Goal: Communication & Community: Answer question/provide support

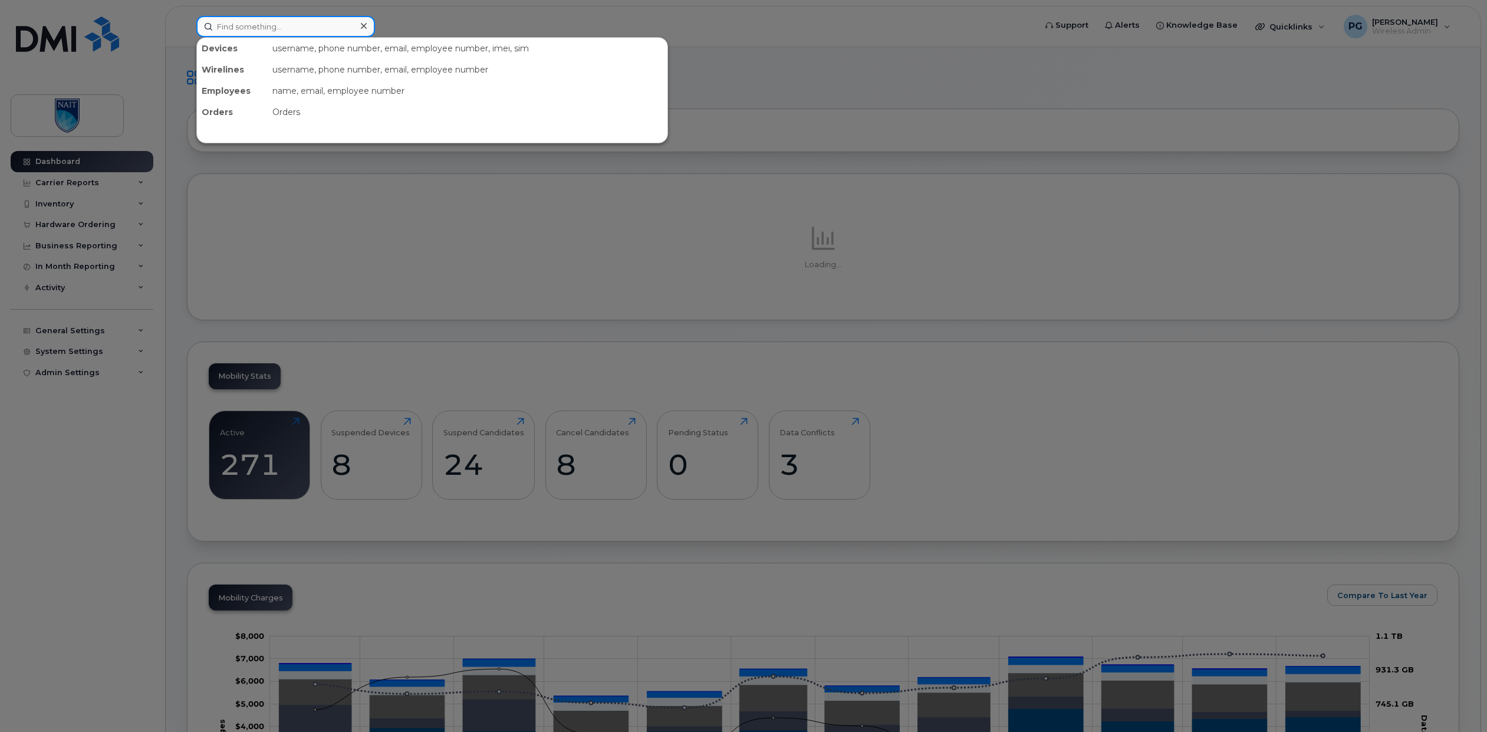
click at [284, 25] on input at bounding box center [285, 26] width 179 height 21
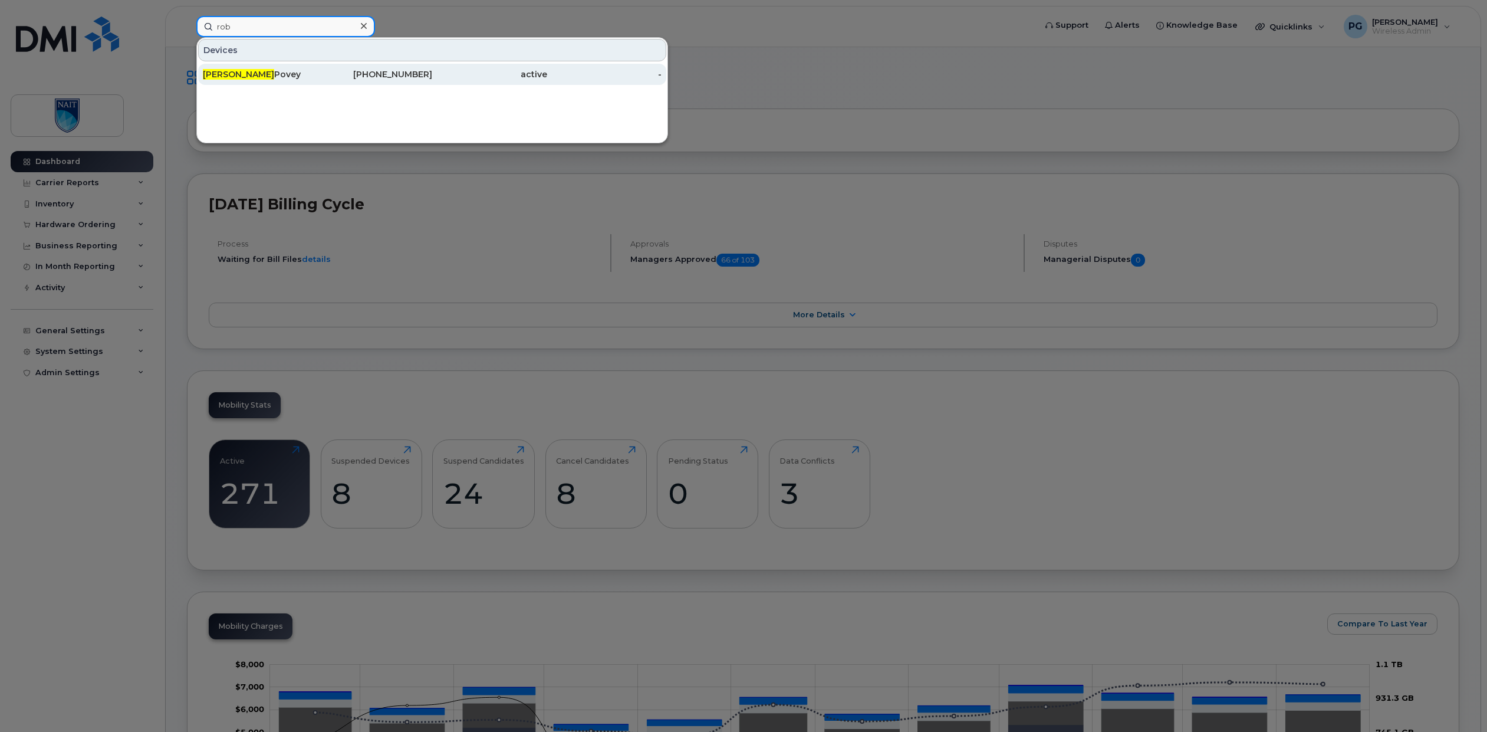
type input "rob"
click at [293, 78] on div "Rob Povey" at bounding box center [260, 74] width 115 height 12
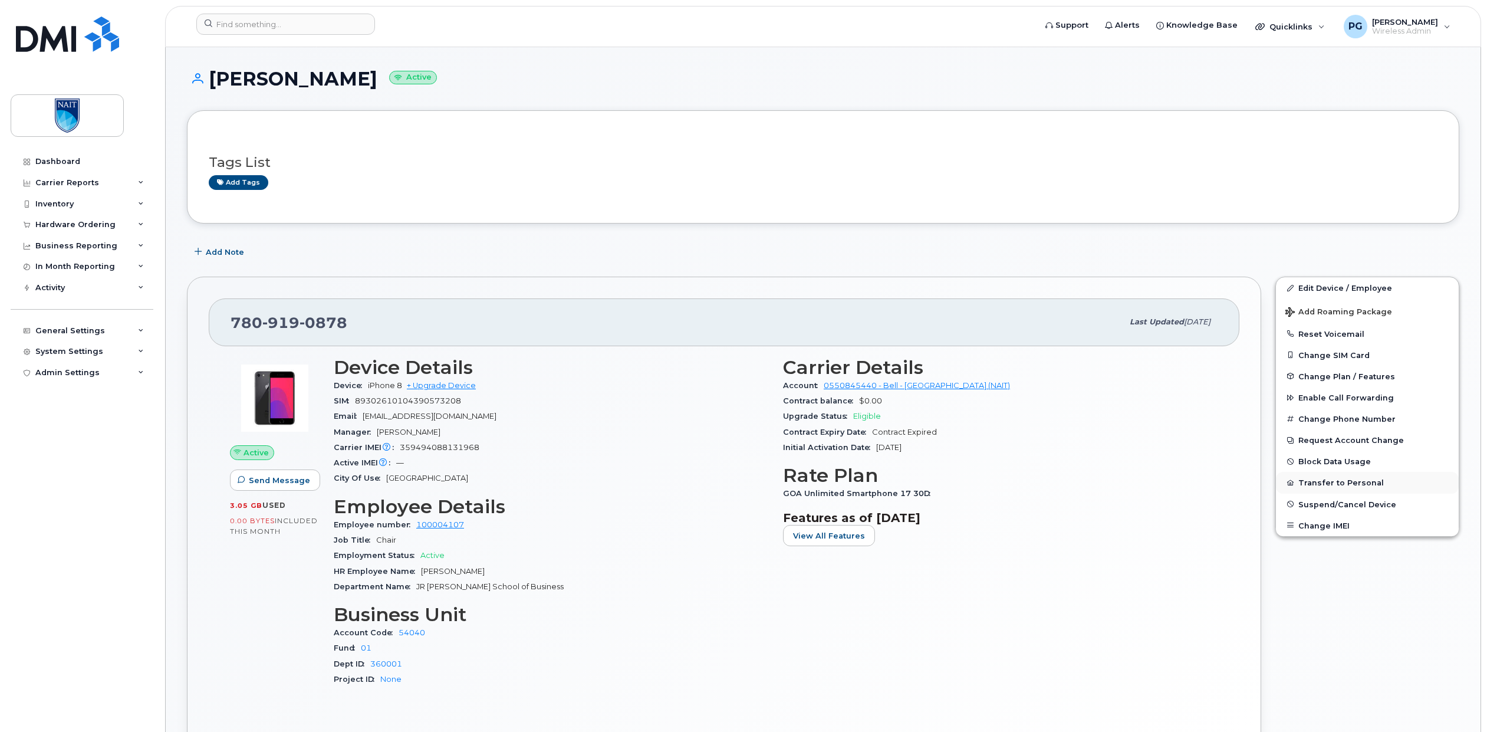
click at [1326, 489] on button "Transfer to Personal" at bounding box center [1367, 482] width 183 height 21
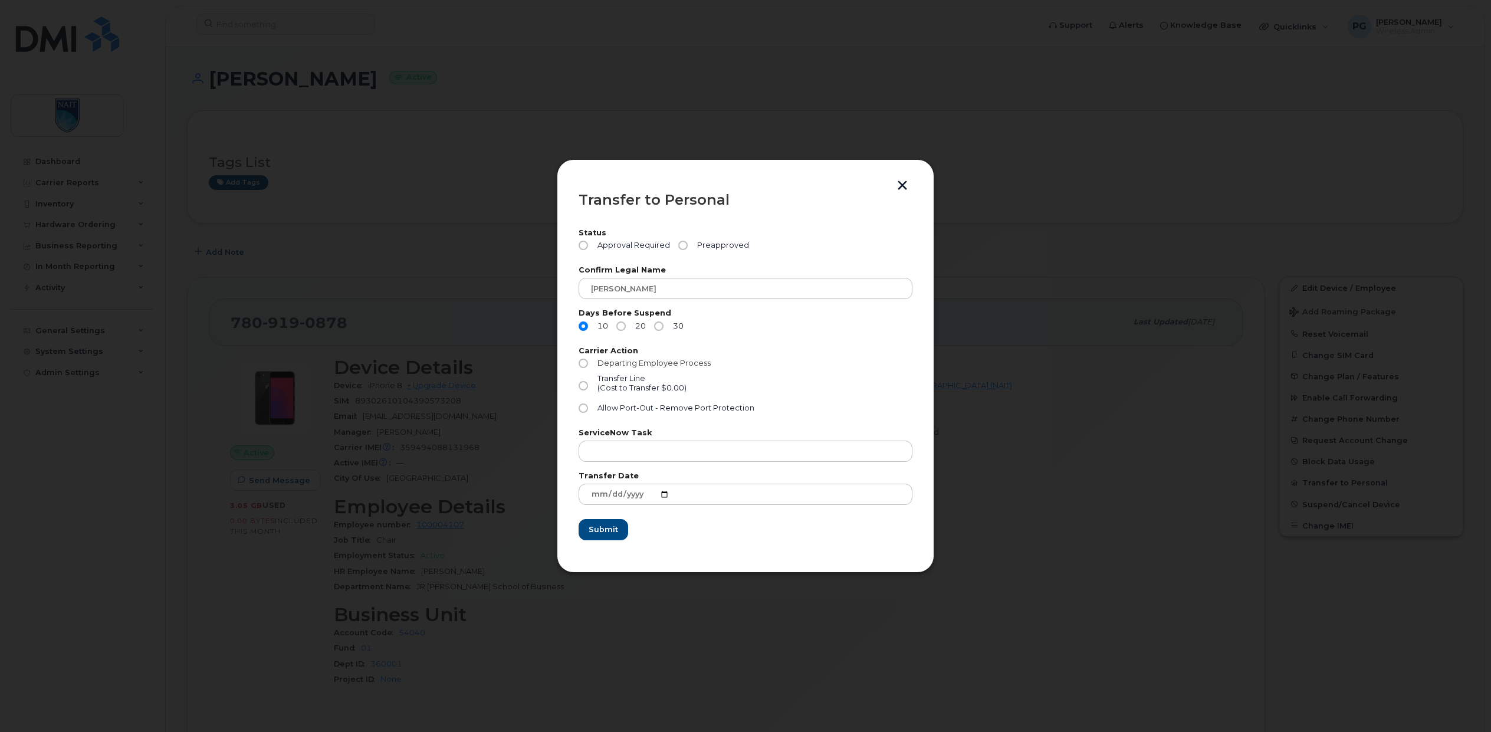
click at [581, 359] on input "Departing Employee Process" at bounding box center [582, 363] width 9 height 9
radio input "true"
click at [683, 247] on input "Preapproved" at bounding box center [682, 245] width 9 height 9
radio input "true"
click at [662, 325] on input "30" at bounding box center [658, 325] width 9 height 9
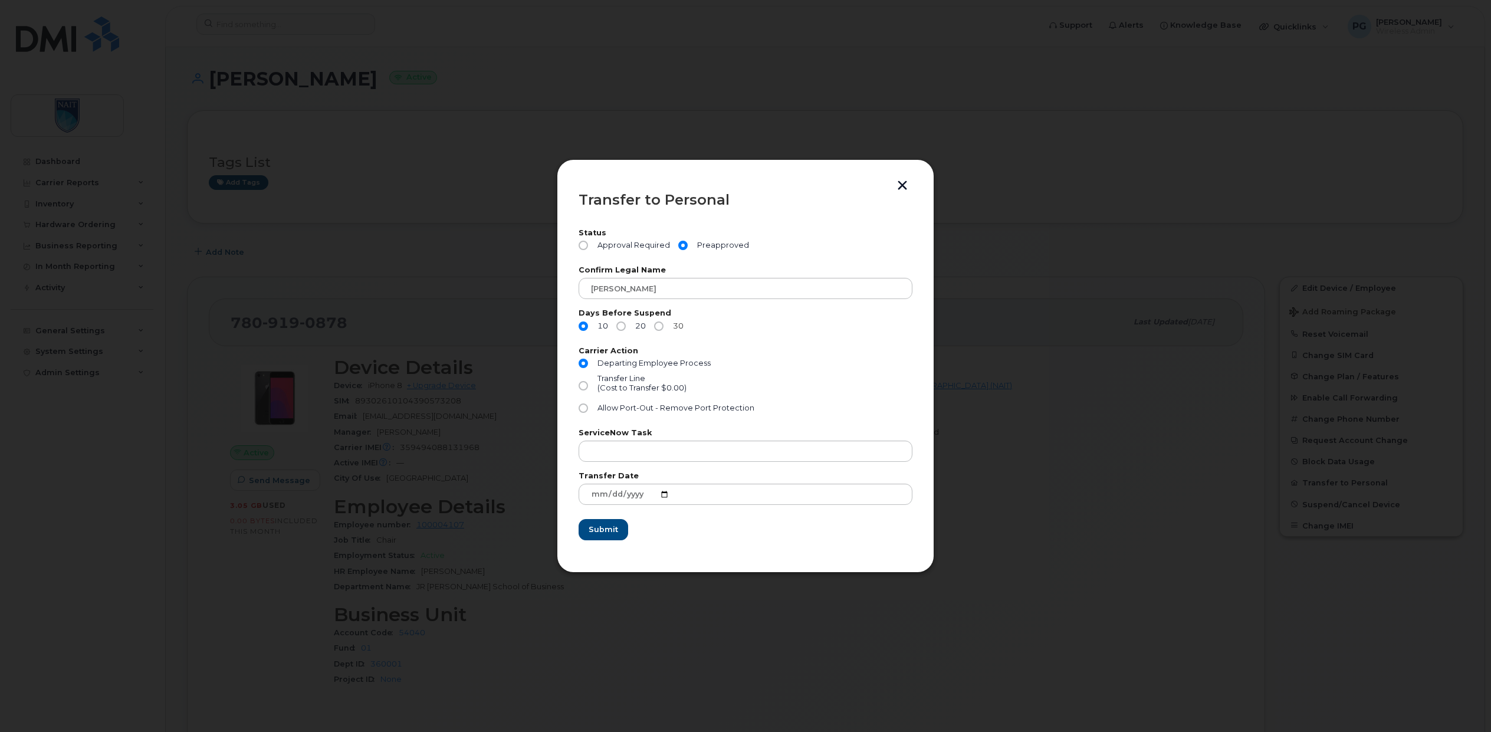
radio input "true"
click at [899, 185] on button "button" at bounding box center [902, 186] width 18 height 12
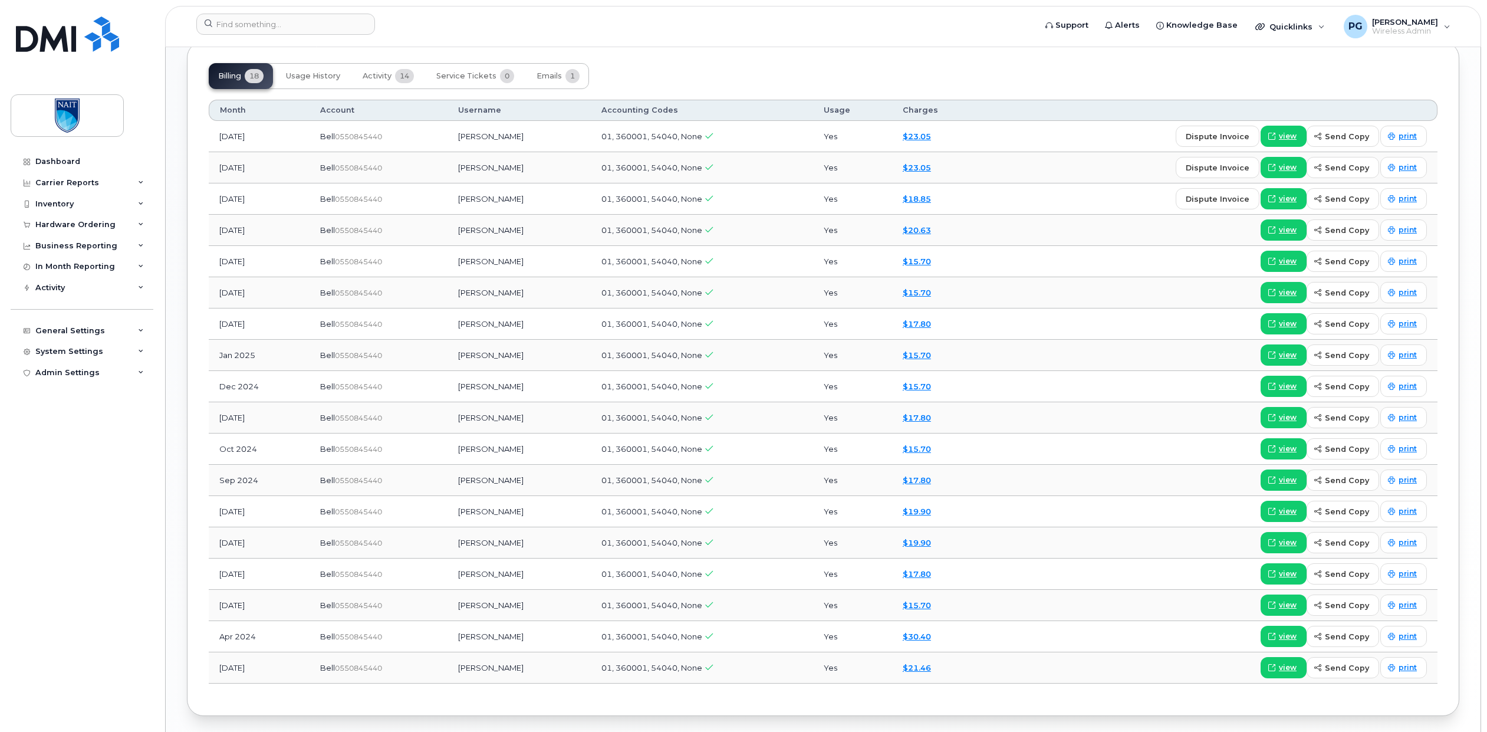
scroll to position [1029, 0]
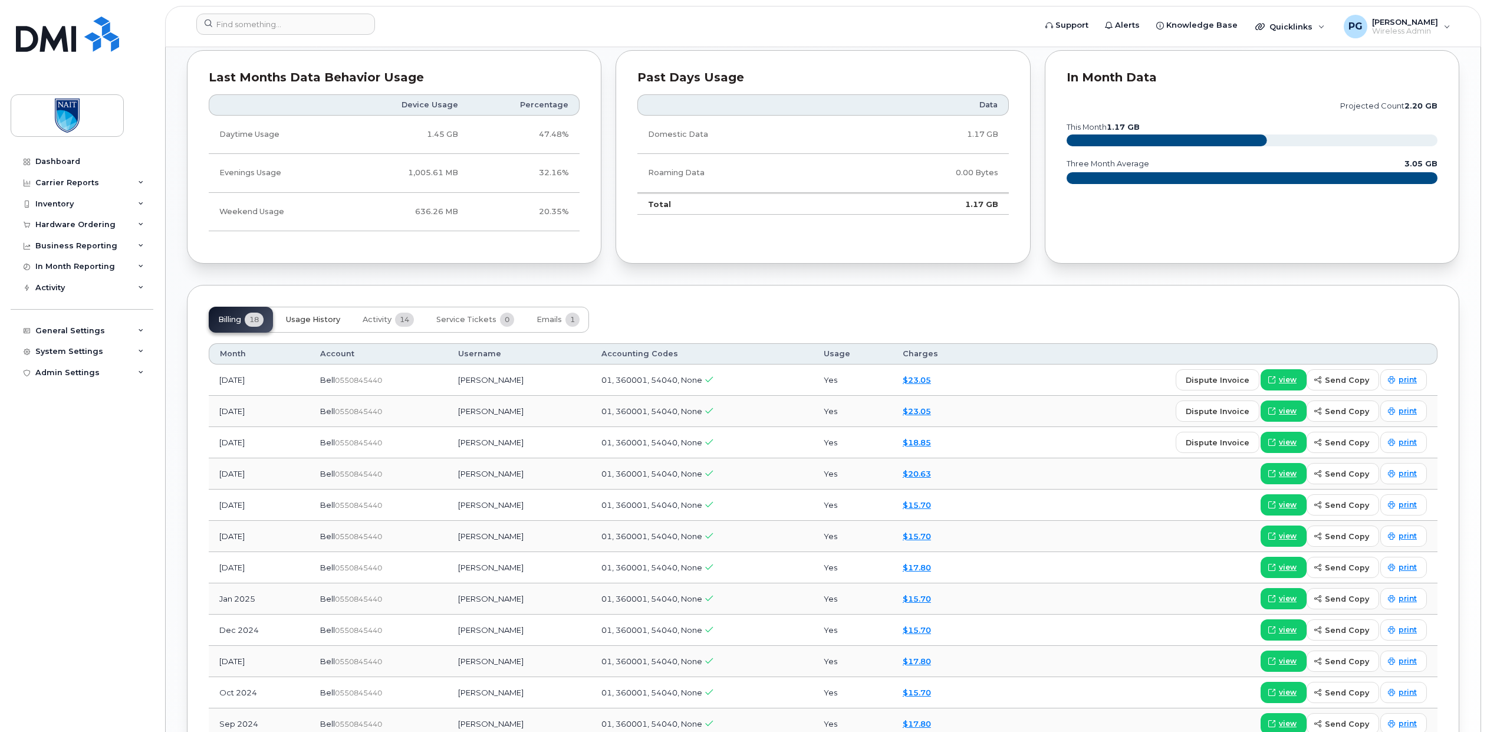
click at [320, 313] on button "Usage History" at bounding box center [313, 320] width 73 height 26
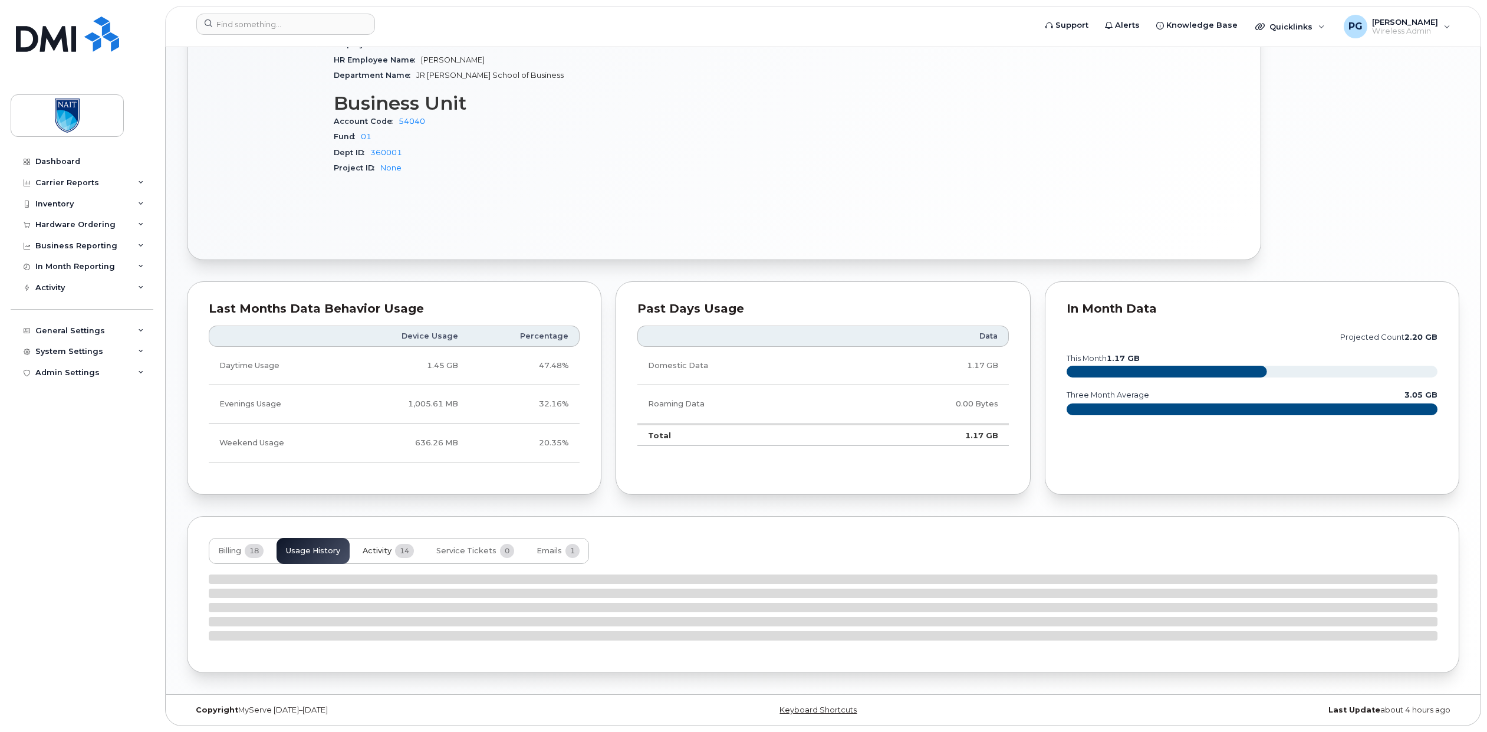
scroll to position [742, 0]
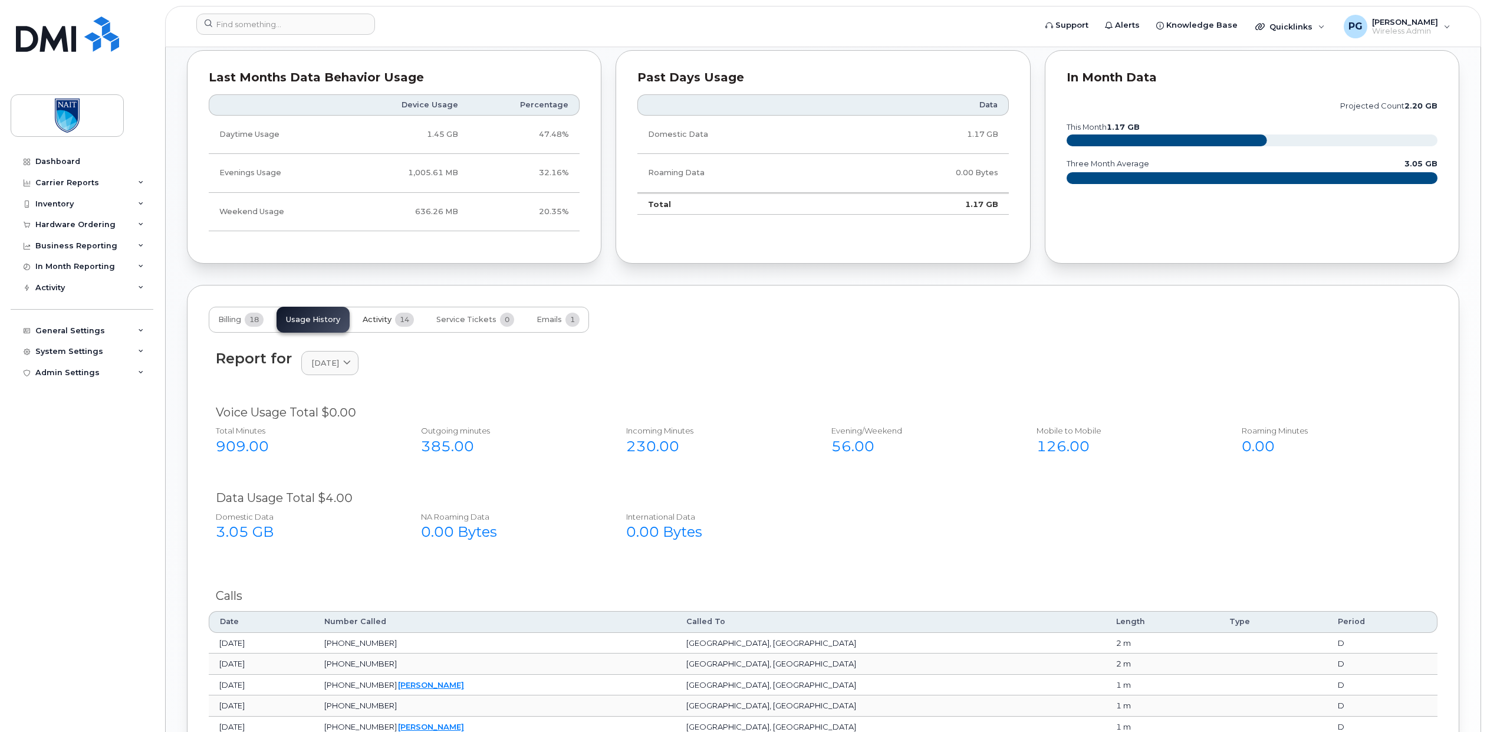
click at [388, 315] on span "Activity" at bounding box center [377, 319] width 29 height 9
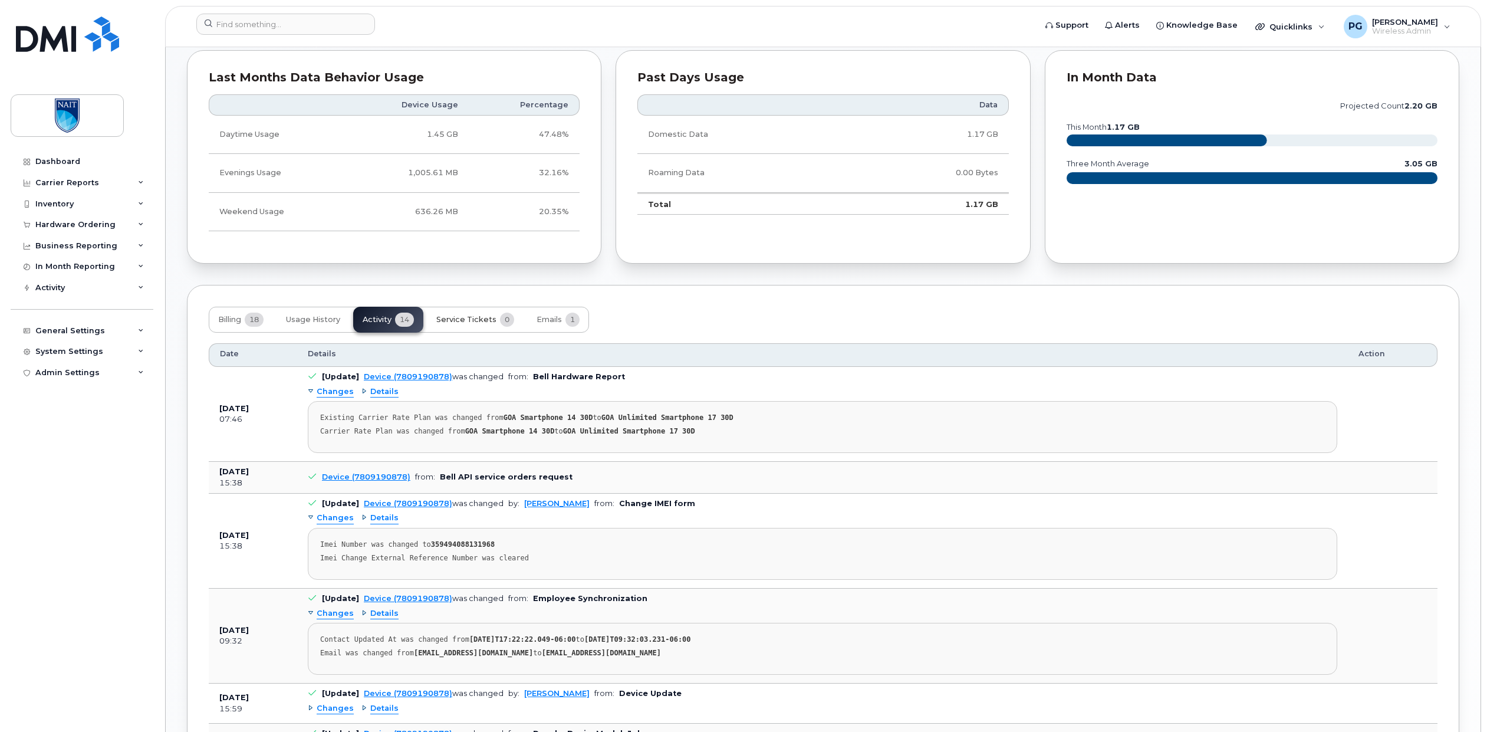
click at [459, 320] on span "Service Tickets" at bounding box center [466, 319] width 60 height 9
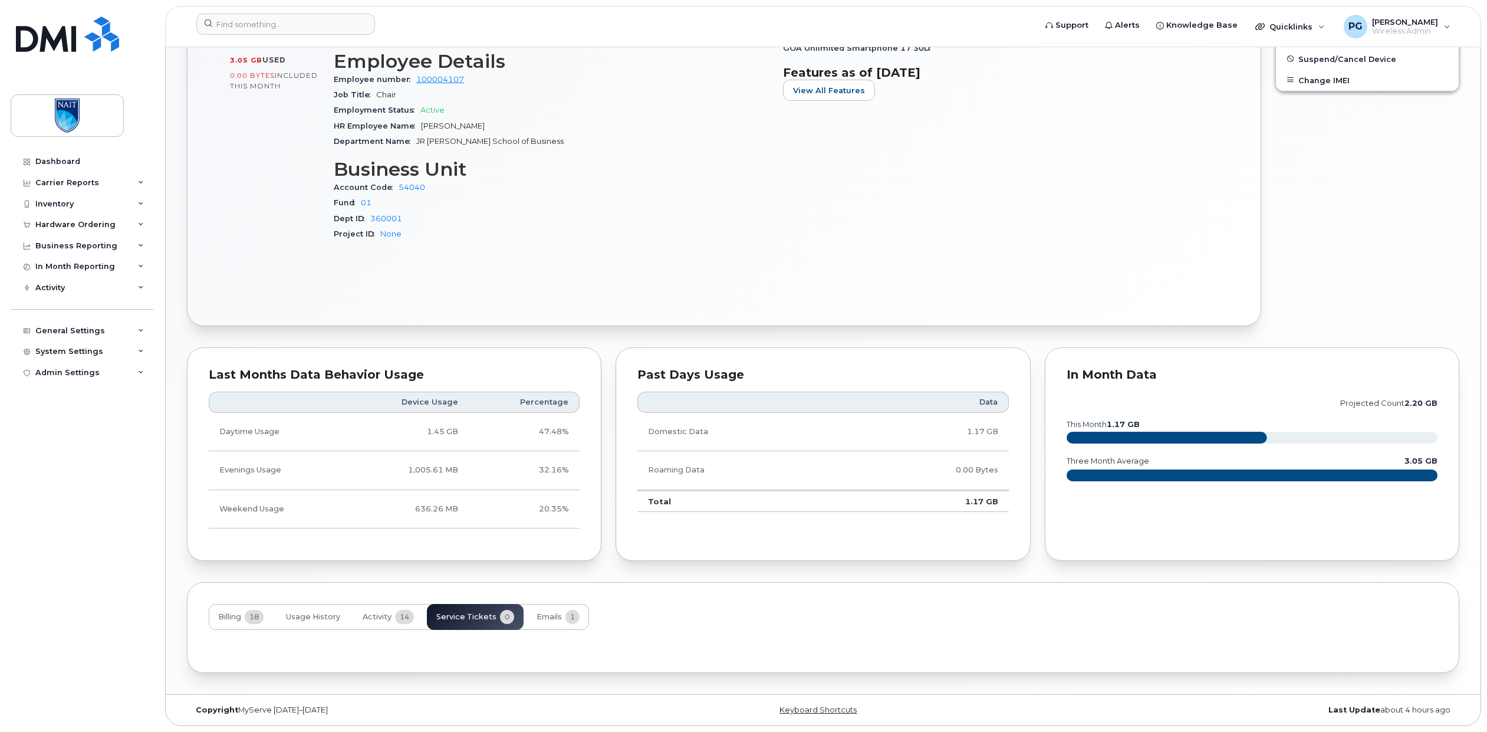
scroll to position [548, 0]
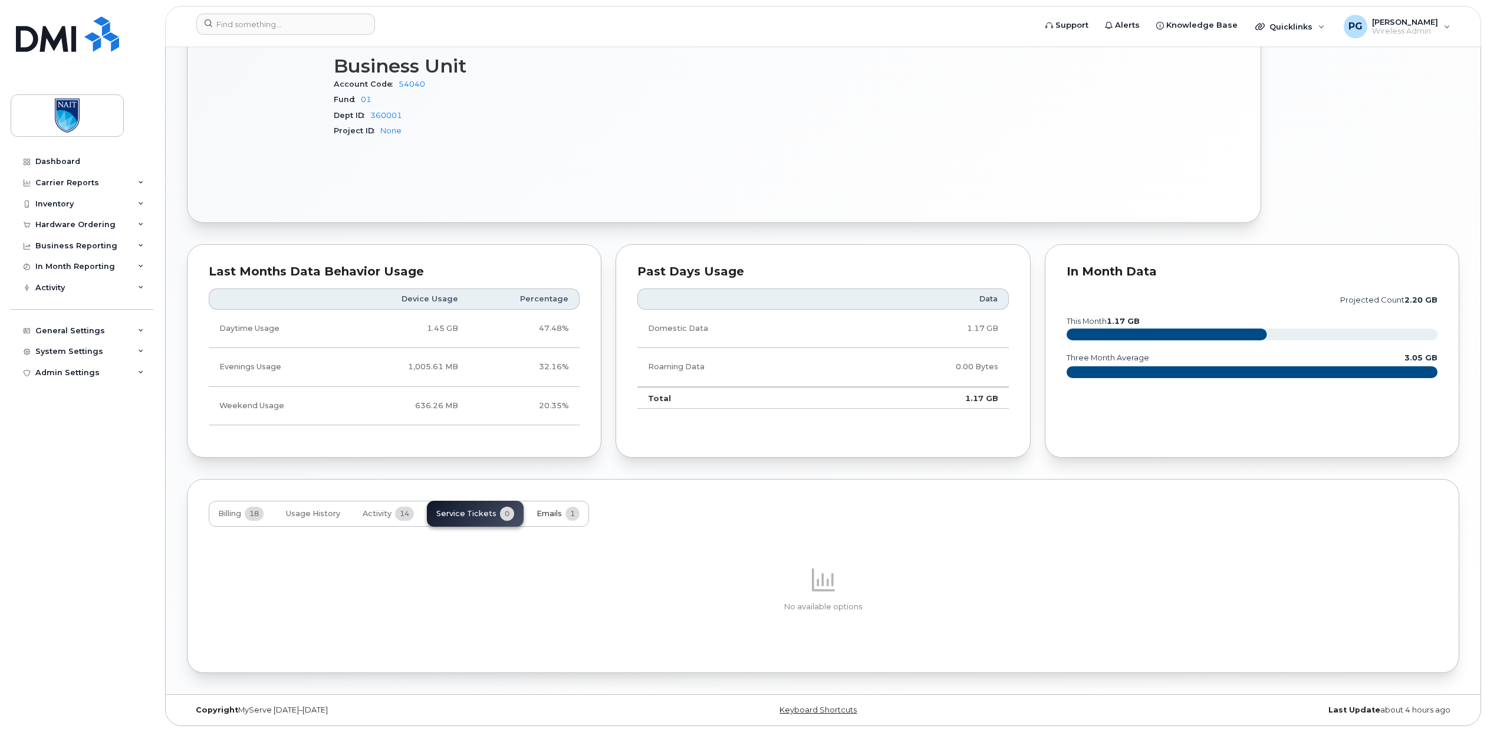
click at [554, 512] on span "Emails" at bounding box center [549, 513] width 25 height 9
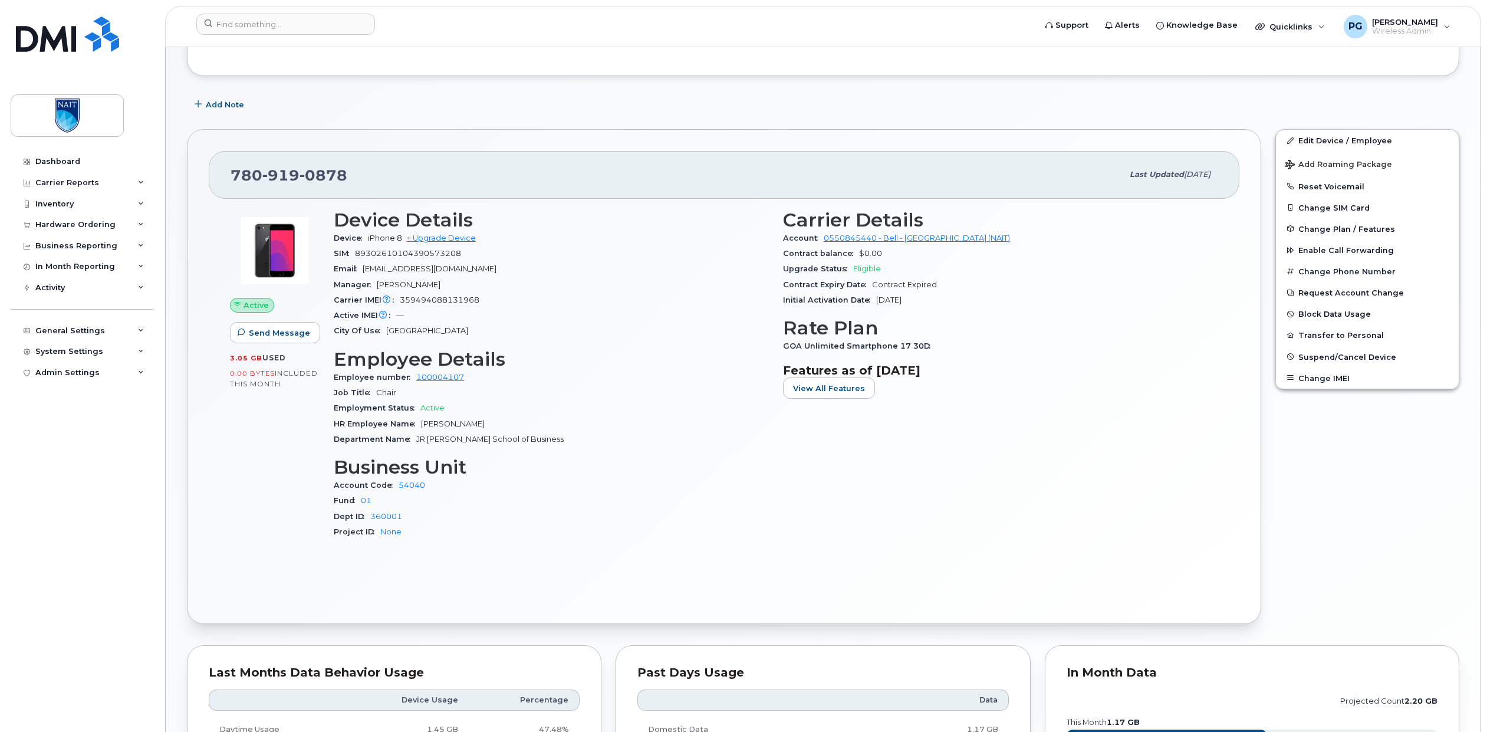
scroll to position [95, 0]
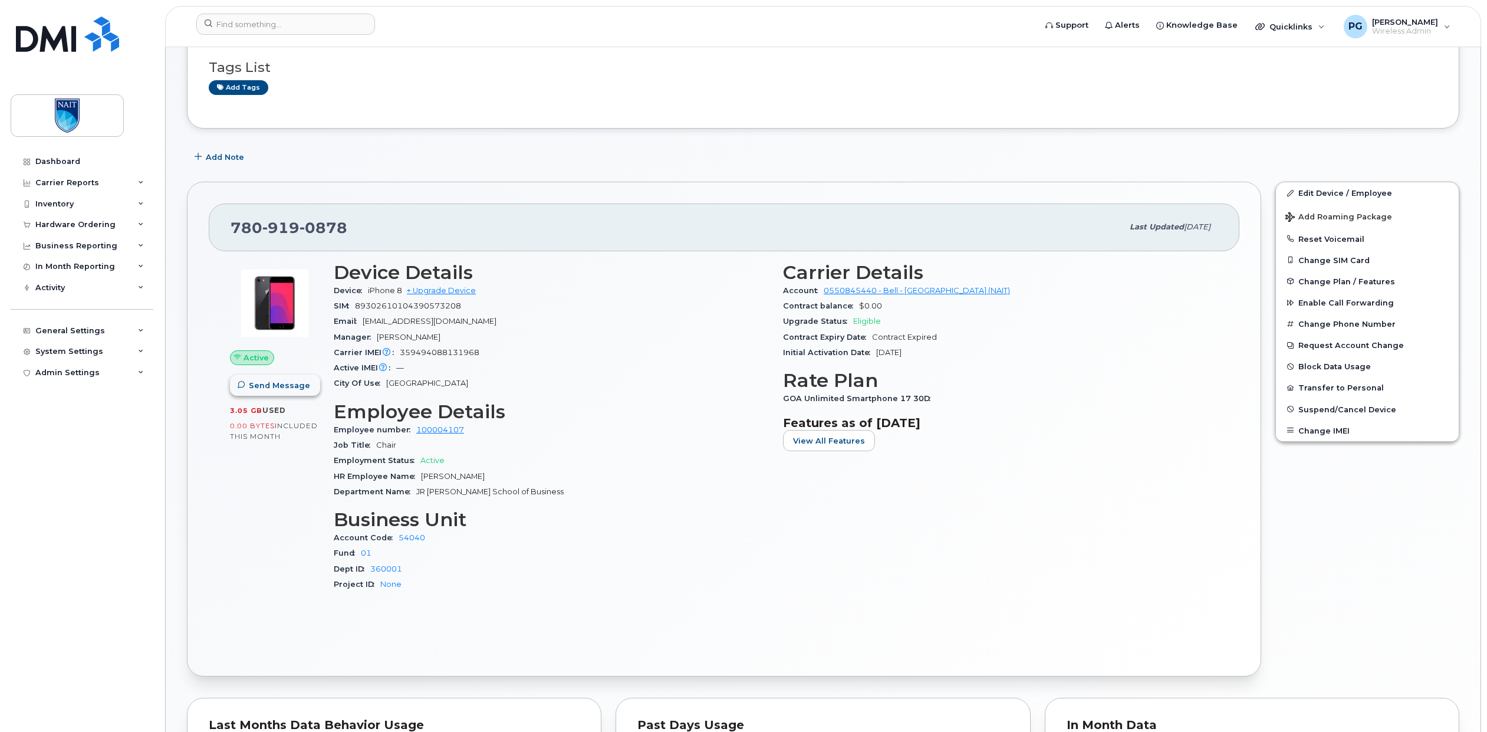
click at [280, 389] on span "Send Message" at bounding box center [279, 385] width 61 height 11
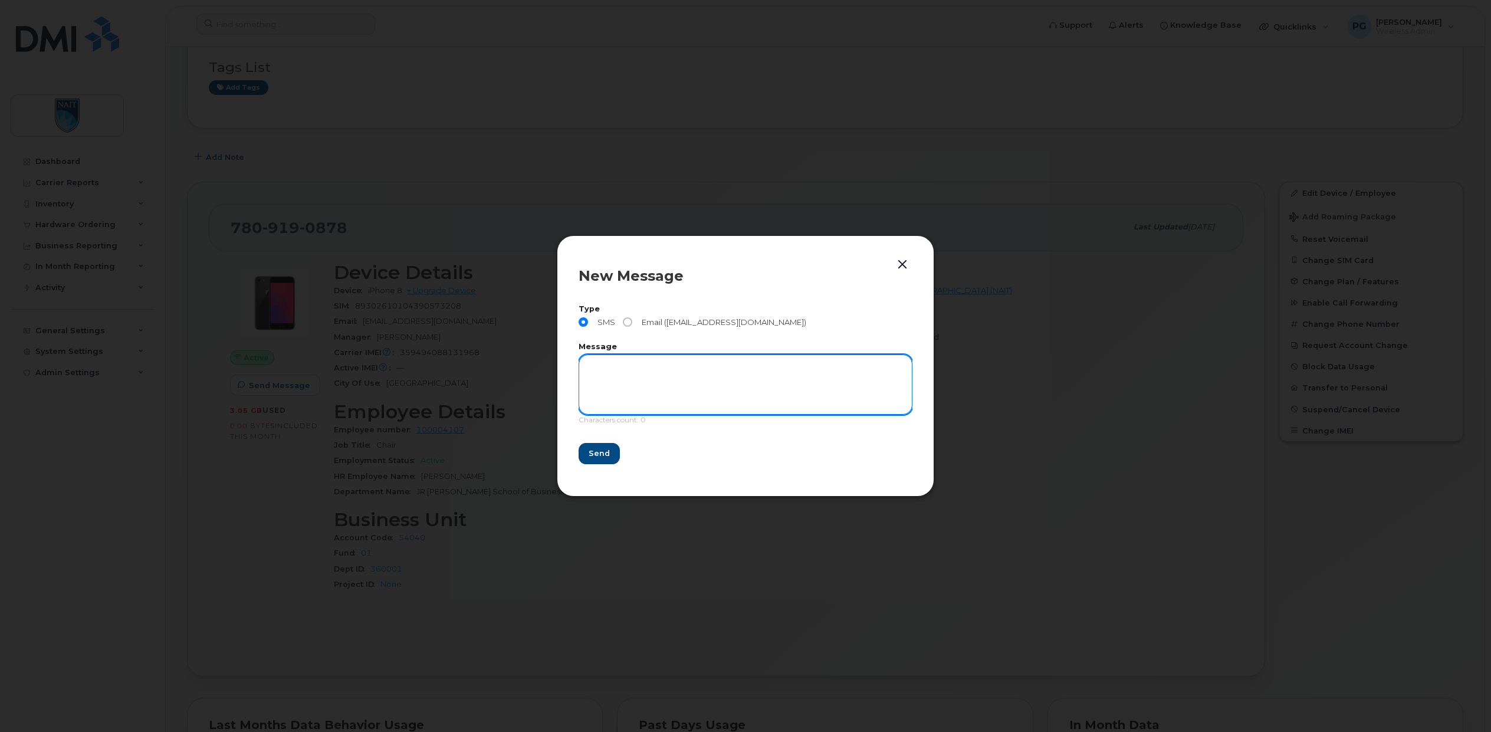
click at [645, 374] on textarea at bounding box center [745, 384] width 334 height 60
type textarea "Hi [PERSON_NAME], [PERSON_NAME] with ITS here. I contacted Bell Corporate Clien…"
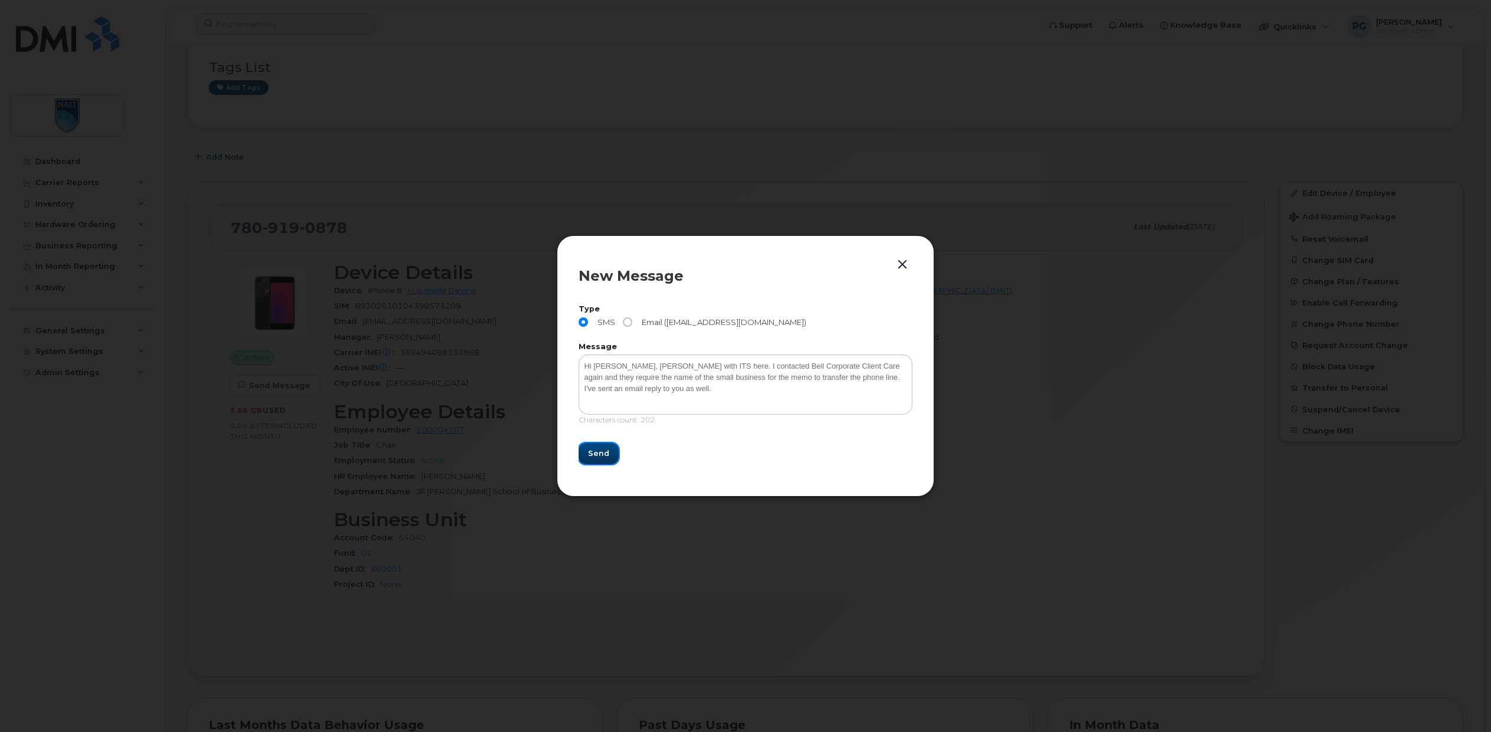
click at [609, 453] on button "Send" at bounding box center [598, 453] width 40 height 21
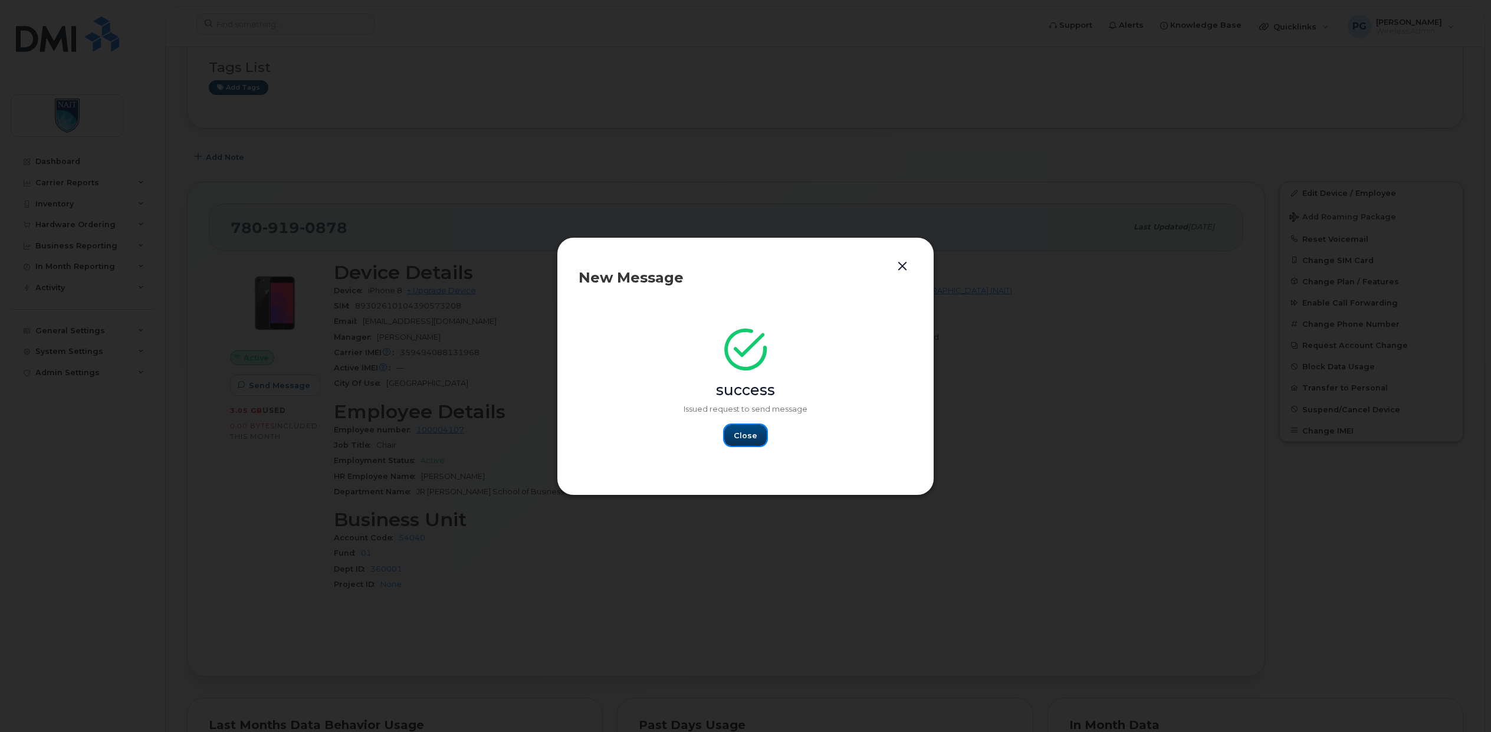
click at [745, 433] on span "Close" at bounding box center [746, 435] width 24 height 11
